Goal: Information Seeking & Learning: Learn about a topic

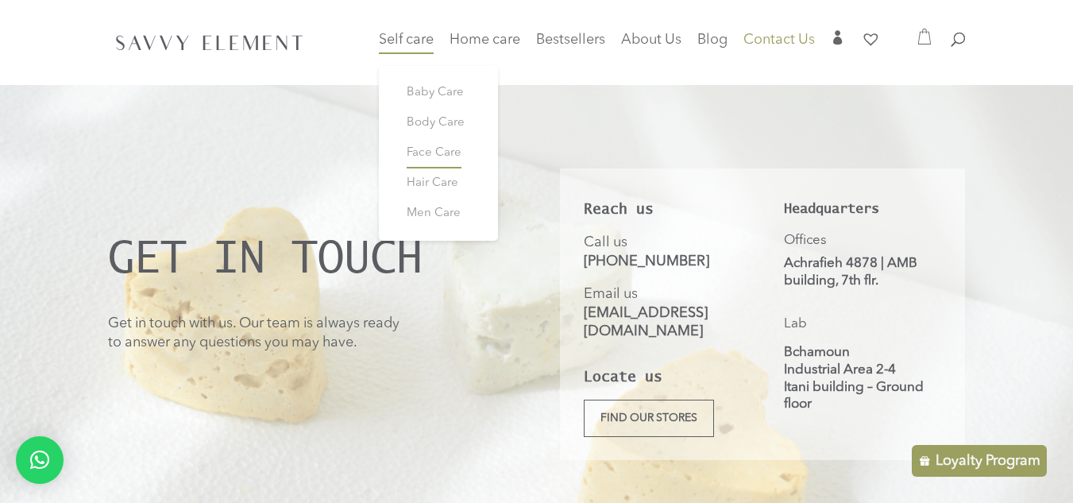
click at [422, 153] on span "Face Care" at bounding box center [434, 153] width 55 height 12
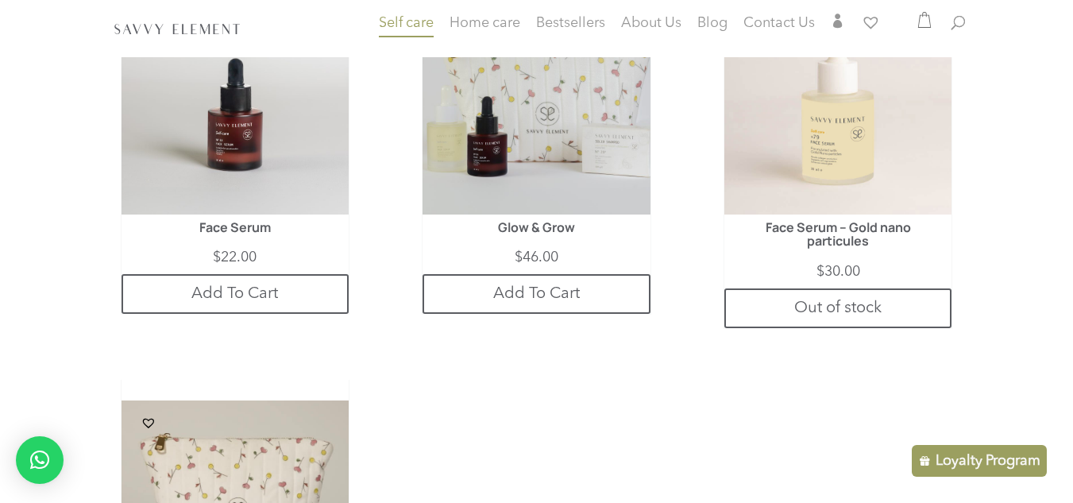
scroll to position [2187, 0]
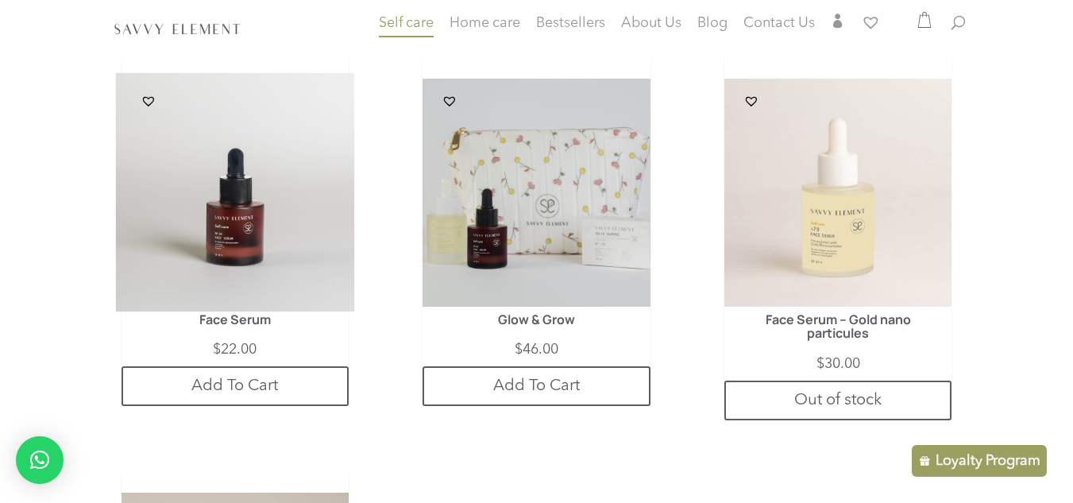
click at [316, 248] on img at bounding box center [234, 192] width 239 height 239
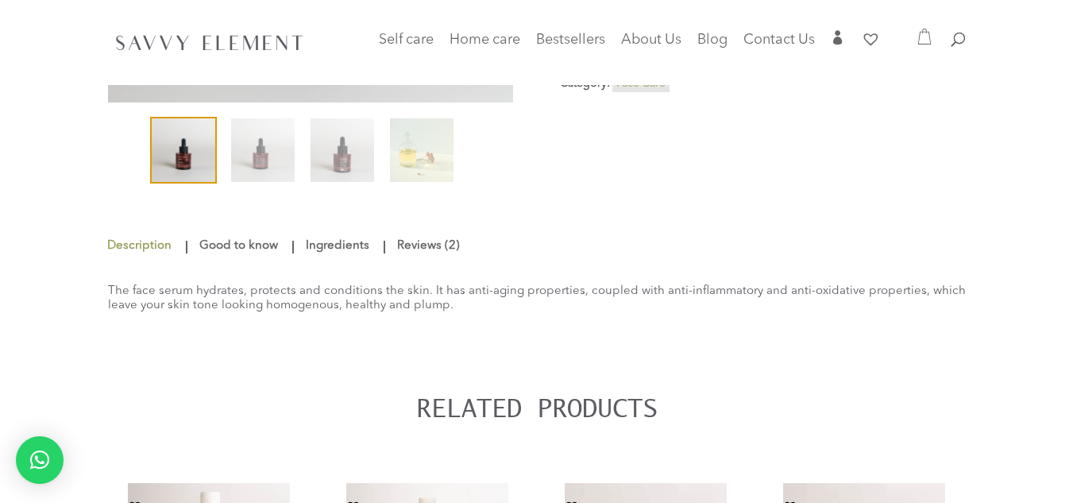
scroll to position [254, 0]
click at [342, 249] on link "Ingredients" at bounding box center [338, 245] width 72 height 29
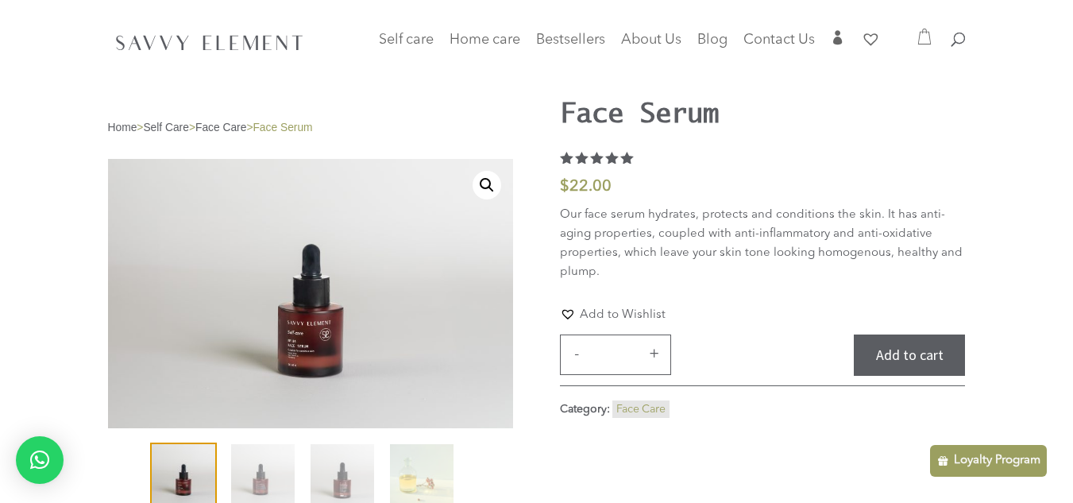
scroll to position [0, 0]
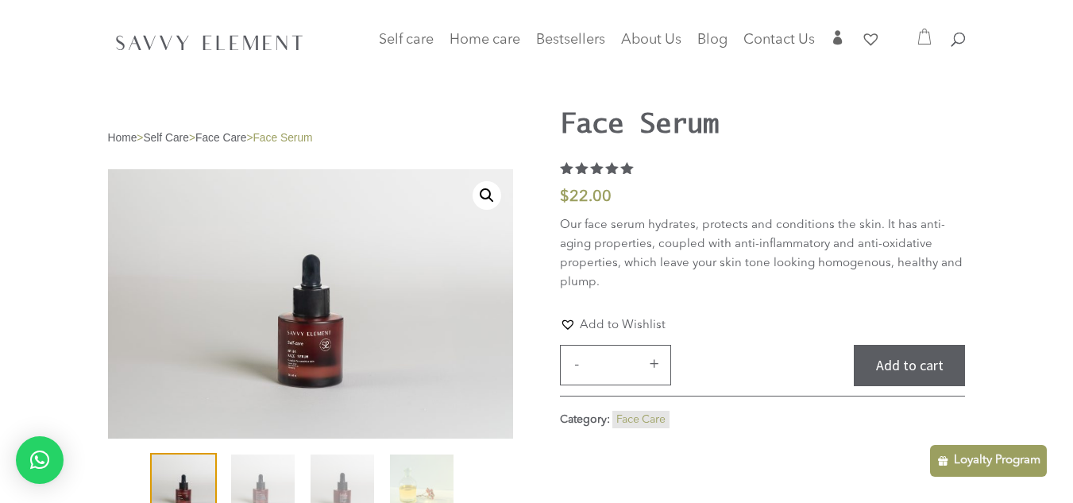
click at [945, 37] on div at bounding box center [537, 42] width 858 height 85
click at [950, 37] on div at bounding box center [537, 42] width 858 height 85
click at [952, 32] on span at bounding box center [952, 32] width 0 height 0
type input "*********"
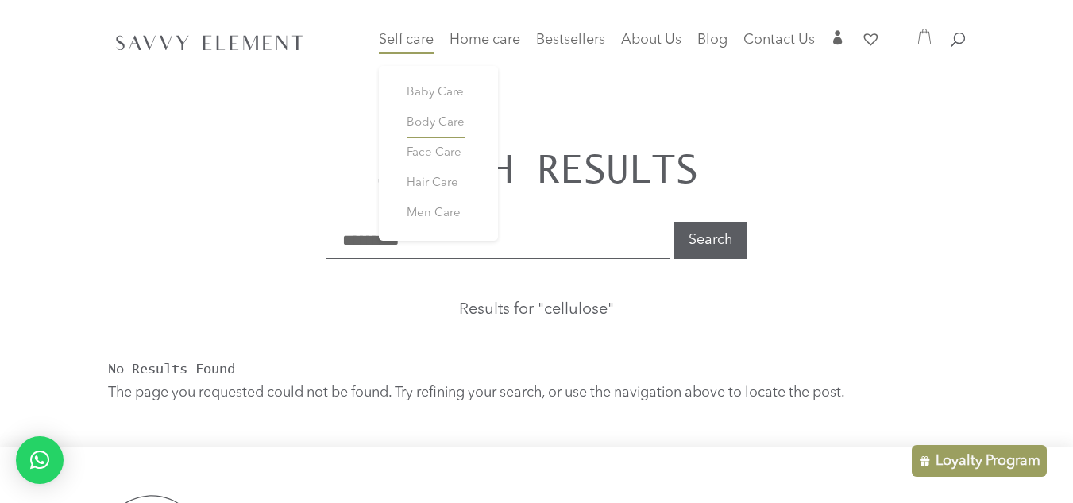
click at [426, 117] on span "Body Care" at bounding box center [436, 123] width 58 height 12
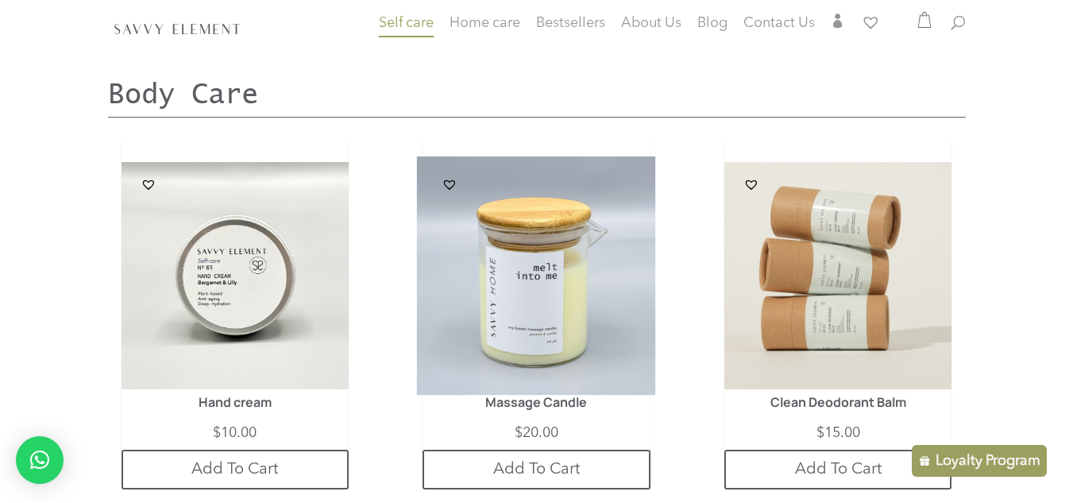
scroll to position [1316, 0]
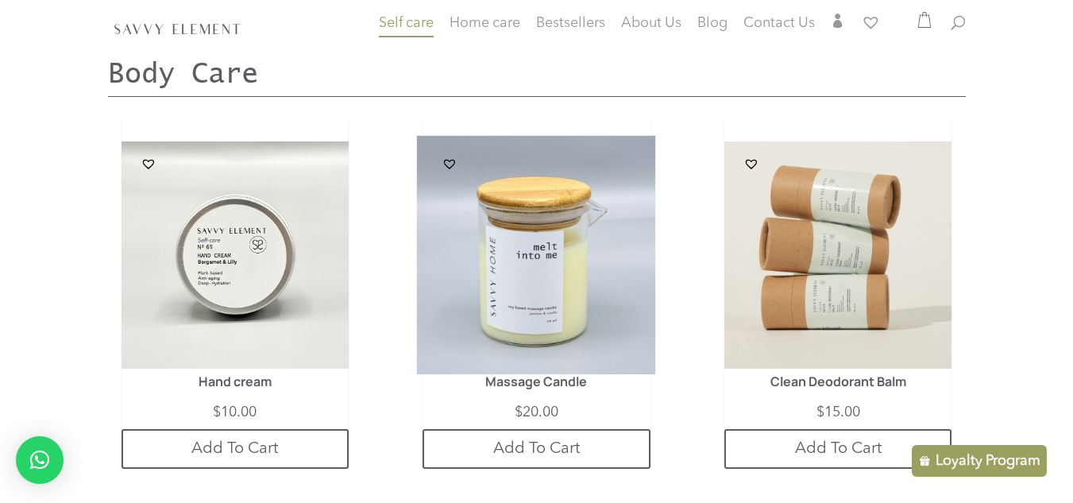
click at [506, 258] on img at bounding box center [536, 255] width 239 height 239
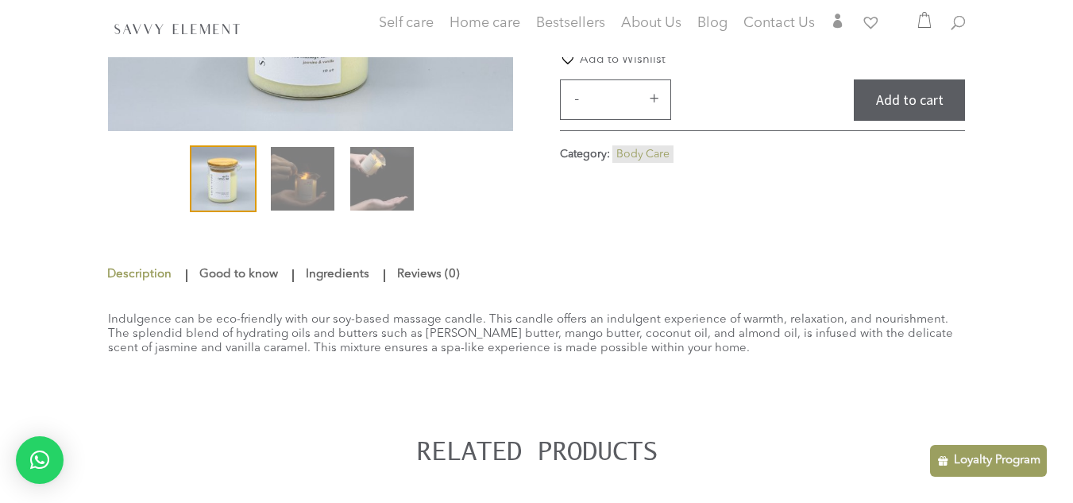
scroll to position [318, 0]
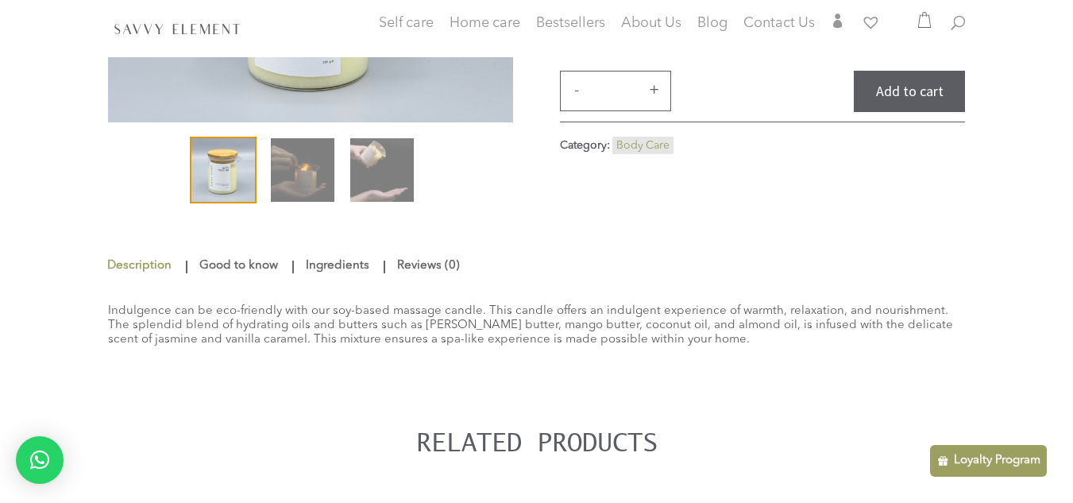
click at [366, 267] on link "Ingredients" at bounding box center [338, 266] width 72 height 29
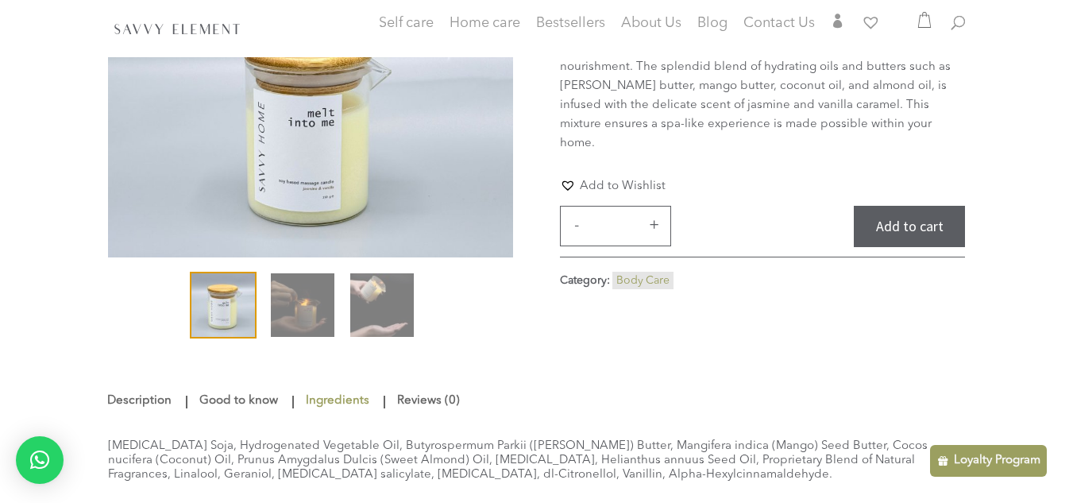
scroll to position [191, 0]
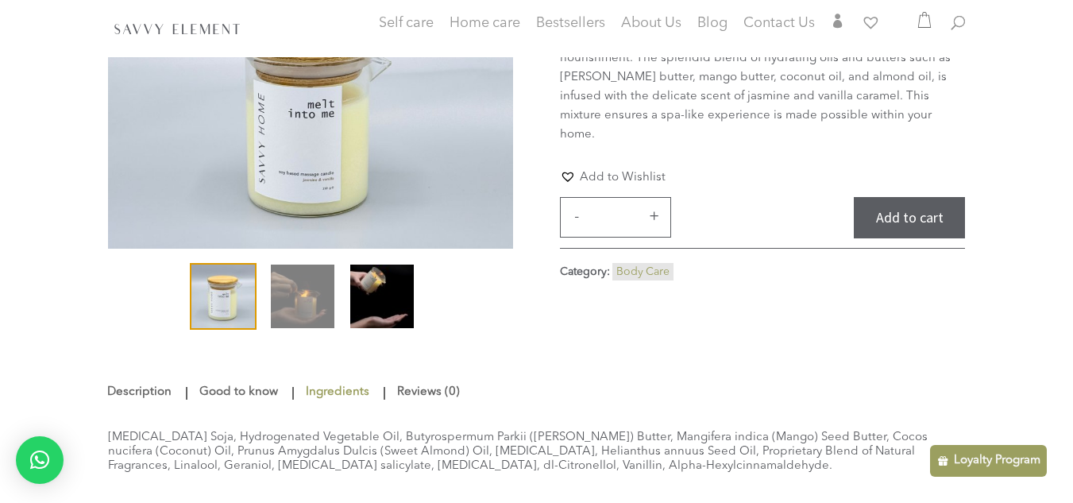
click at [378, 307] on img at bounding box center [382, 297] width 64 height 64
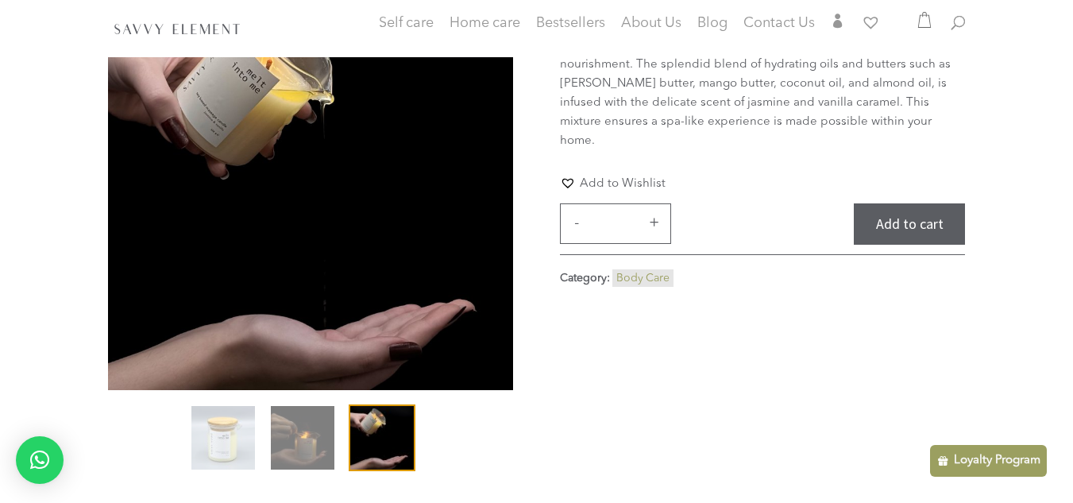
scroll to position [187, 0]
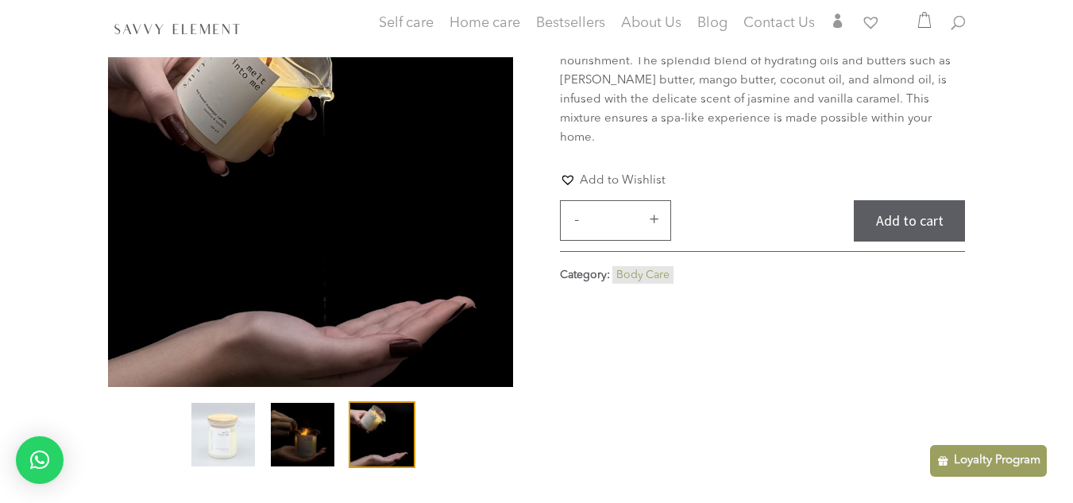
click at [302, 430] on img at bounding box center [303, 435] width 64 height 64
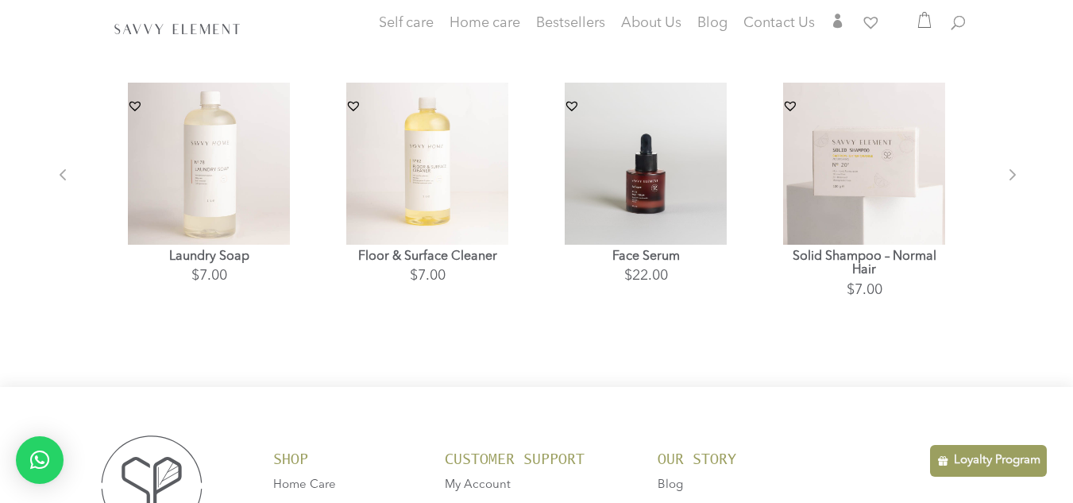
scroll to position [1065, 0]
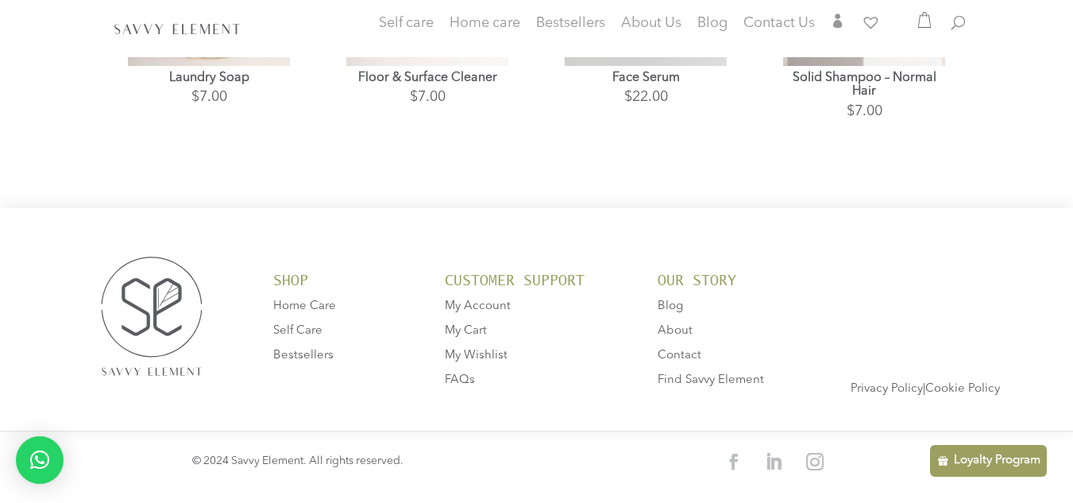
click at [695, 379] on span "Find Savvy Element" at bounding box center [711, 380] width 106 height 12
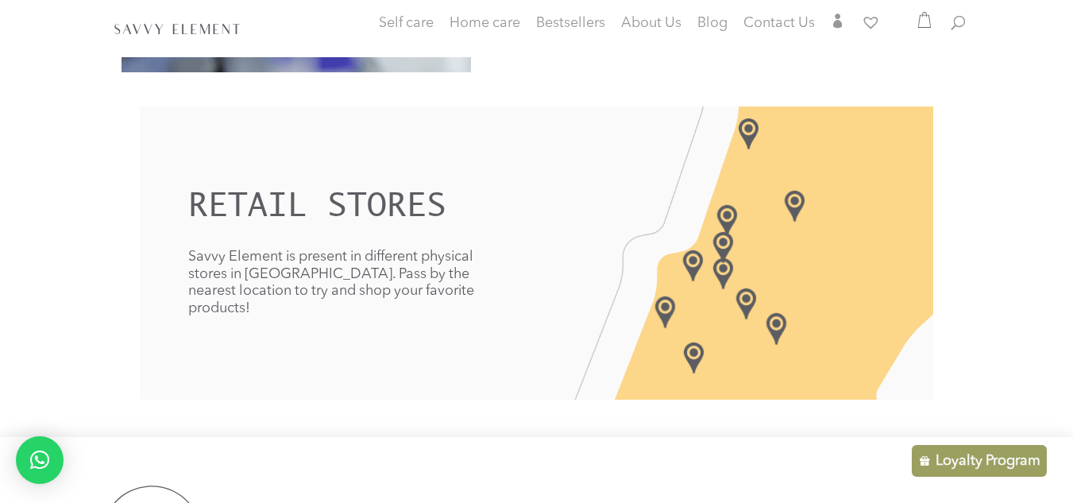
scroll to position [381, 0]
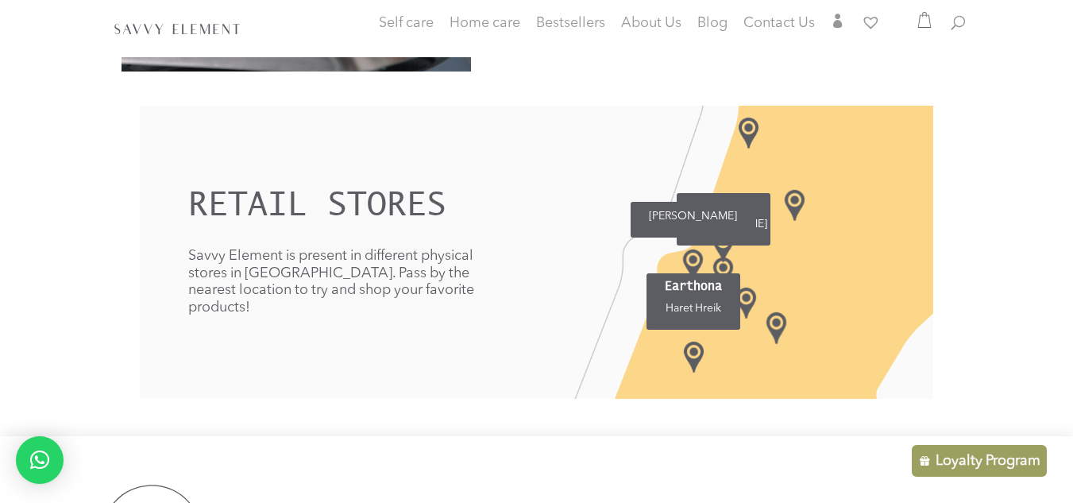
click at [690, 257] on img at bounding box center [693, 264] width 20 height 31
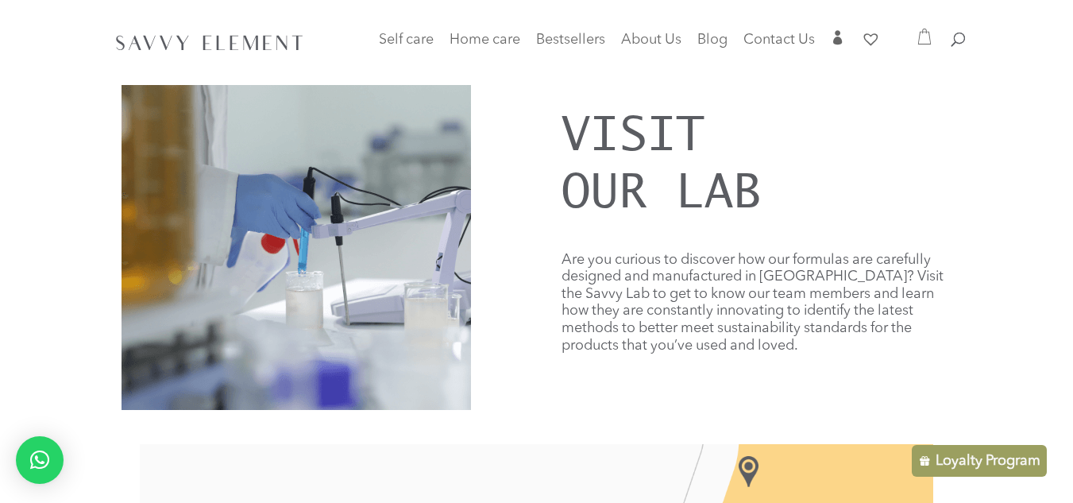
scroll to position [0, 0]
